Goal: Obtain resource: Obtain resource

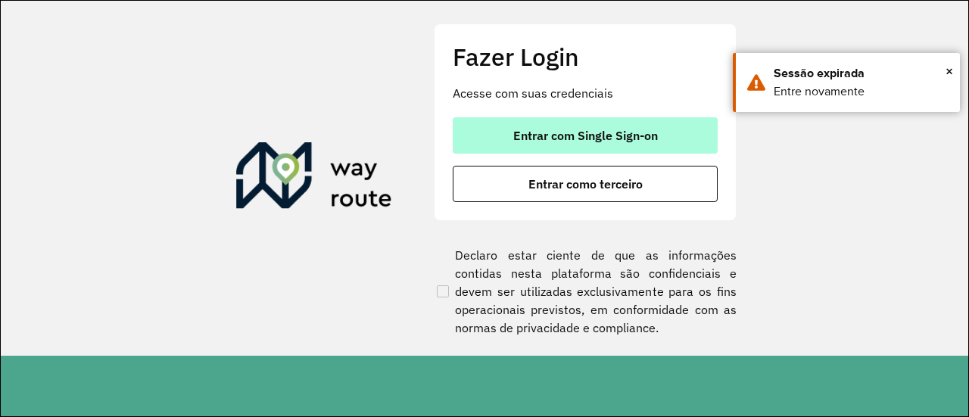
click at [484, 150] on button "Entrar com Single Sign-on" at bounding box center [585, 135] width 265 height 36
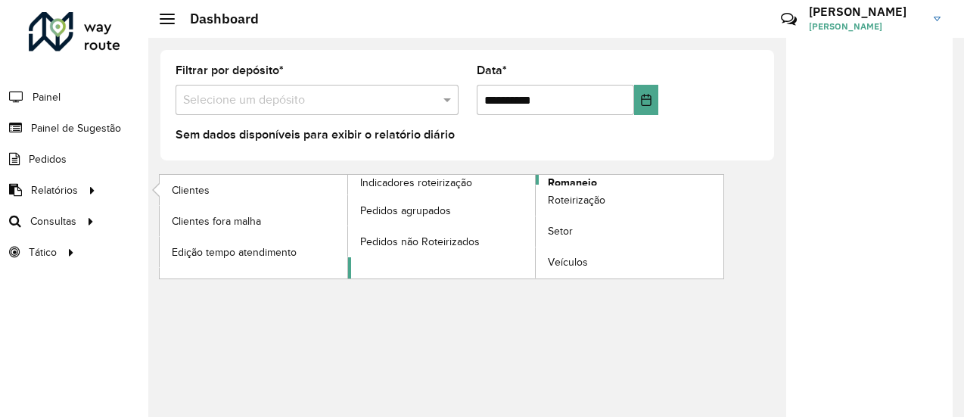
click at [560, 180] on span "Romaneio" at bounding box center [572, 183] width 49 height 16
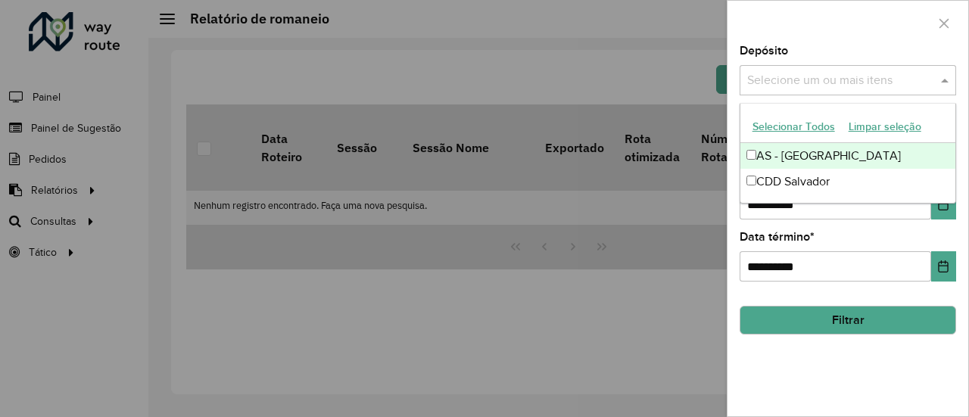
click at [862, 69] on div "Selecione um ou mais itens" at bounding box center [847, 80] width 216 height 30
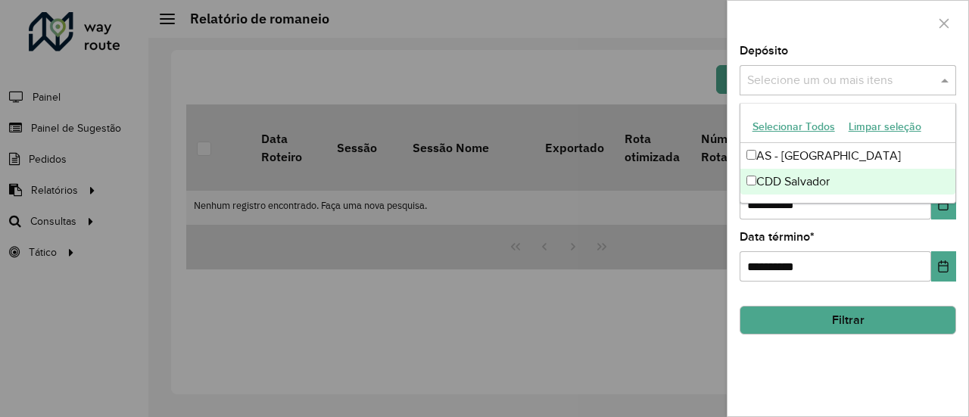
click at [758, 174] on div "CDD Salvador" at bounding box center [848, 182] width 216 height 26
click at [879, 346] on div "**********" at bounding box center [847, 230] width 241 height 371
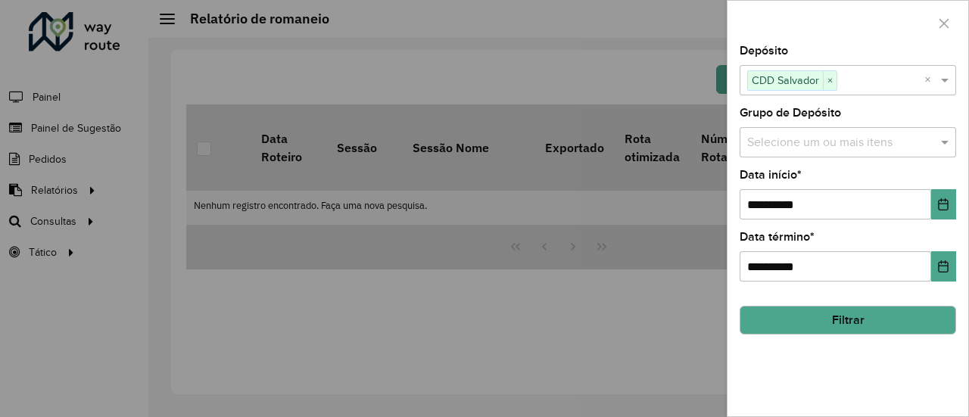
click at [874, 311] on button "Filtrar" at bounding box center [847, 320] width 216 height 29
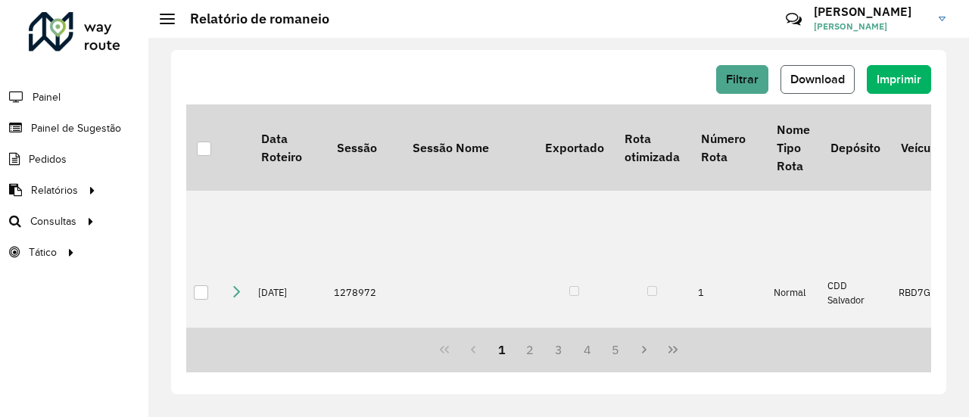
click at [828, 69] on button "Download" at bounding box center [817, 79] width 74 height 29
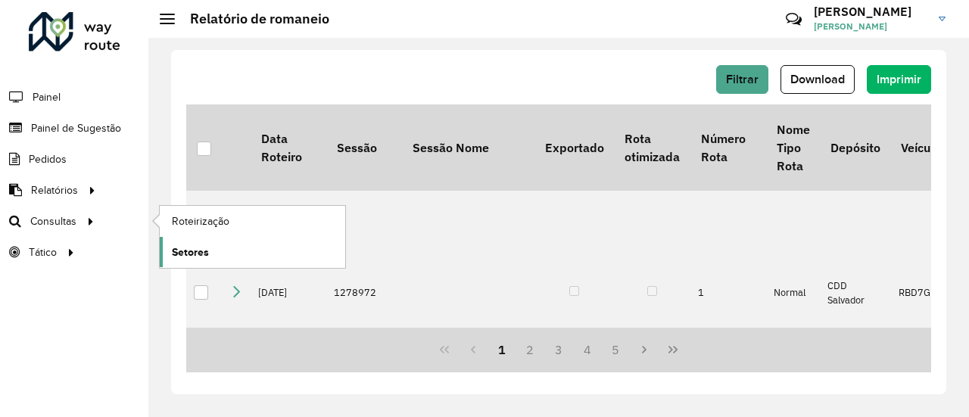
click at [210, 242] on link "Setores" at bounding box center [252, 252] width 185 height 30
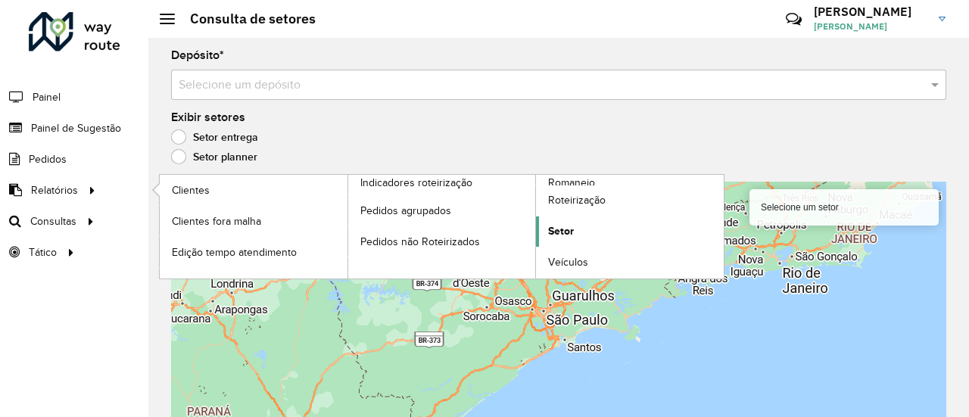
click at [616, 230] on link "Setor" at bounding box center [630, 231] width 188 height 30
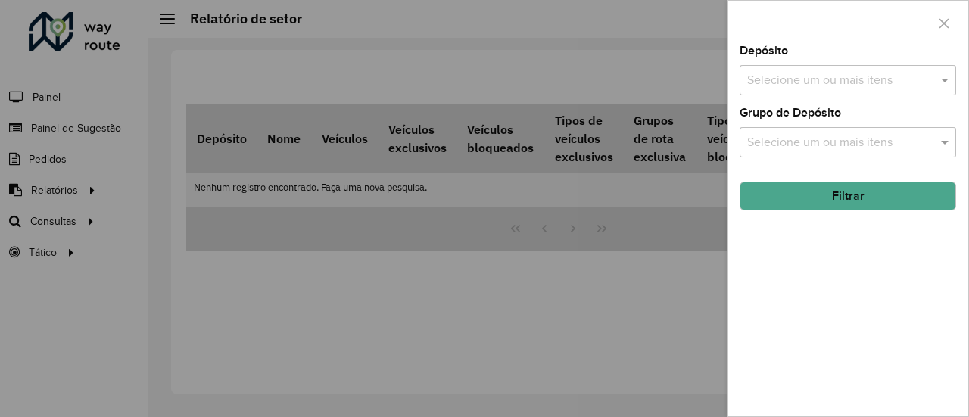
click at [782, 74] on input "text" at bounding box center [840, 81] width 194 height 18
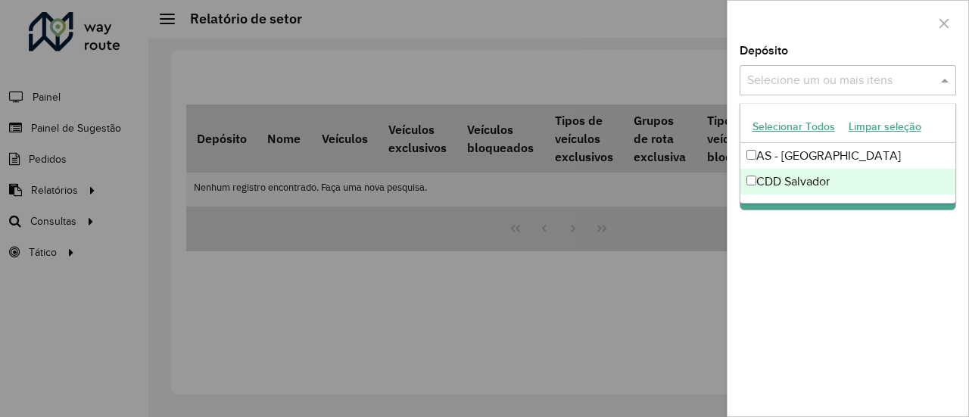
click at [787, 178] on div "CDD Salvador" at bounding box center [848, 182] width 216 height 26
click at [810, 220] on div "Depósito Selecione um ou mais itens CDD Salvador × × Grupo de Depósito Selecion…" at bounding box center [847, 230] width 241 height 371
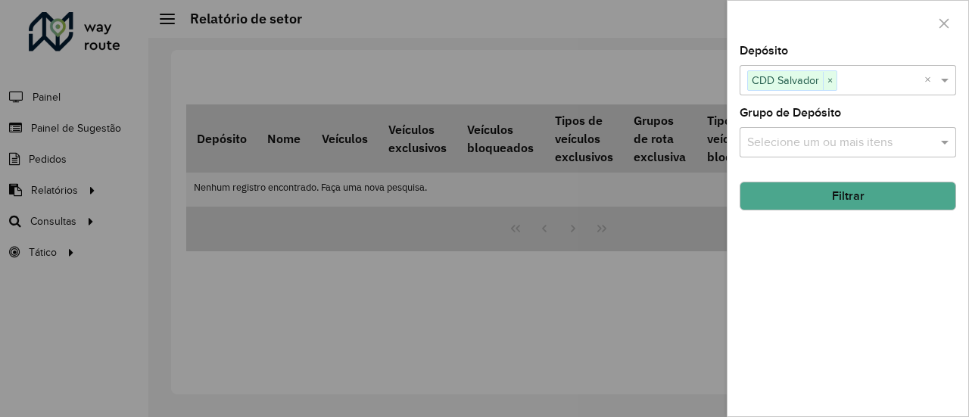
click at [812, 118] on label "Grupo de Depósito" at bounding box center [789, 113] width 101 height 18
click at [823, 194] on button "Filtrar" at bounding box center [847, 196] width 216 height 29
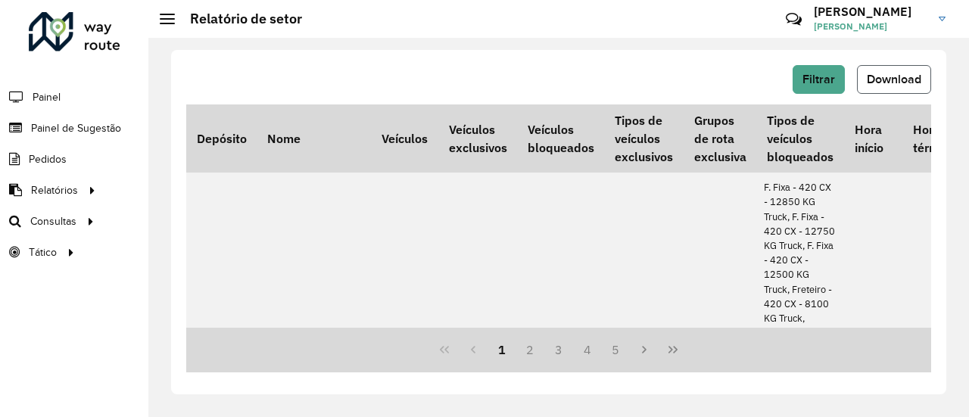
click at [879, 79] on span "Download" at bounding box center [893, 79] width 54 height 13
